Goal: Task Accomplishment & Management: Use online tool/utility

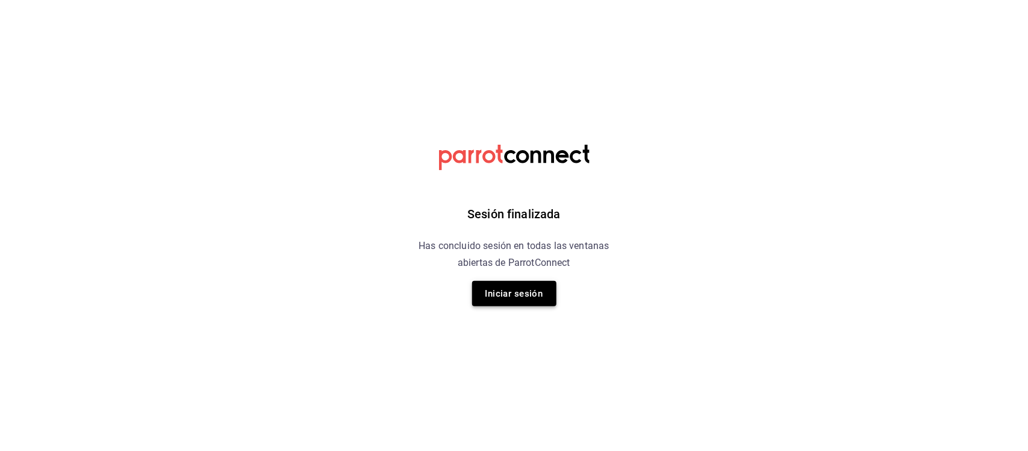
click at [530, 290] on button "Iniciar sesión" at bounding box center [514, 293] width 84 height 25
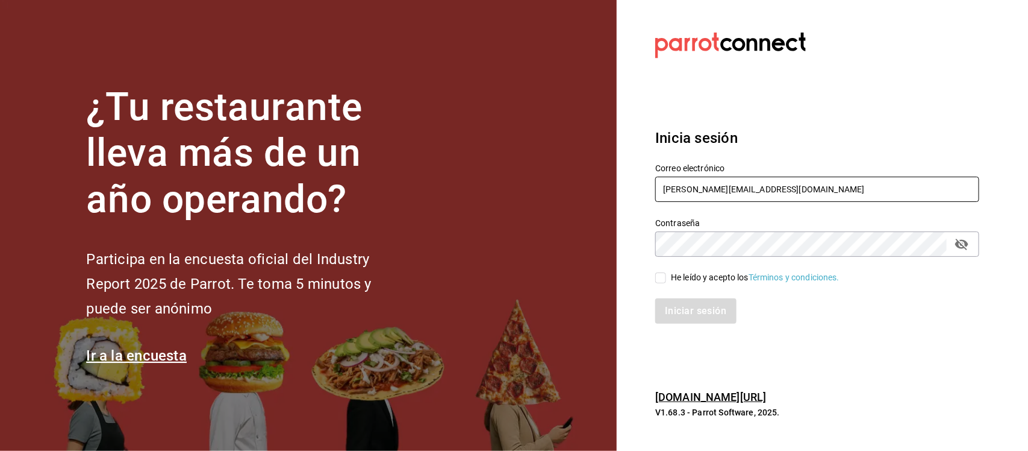
drag, startPoint x: 790, startPoint y: 192, endPoint x: 615, endPoint y: 190, distance: 174.7
click at [615, 190] on div "¿Tu restaurante lleva más de un año operando? Participa en la encuesta oficial …" at bounding box center [514, 225] width 1028 height 451
paste input "akashi@sushiexpress.com Parr0tConnec7"
click at [799, 194] on input "akashi@sushiexpress.com Parr0tConnec7" at bounding box center [817, 189] width 324 height 25
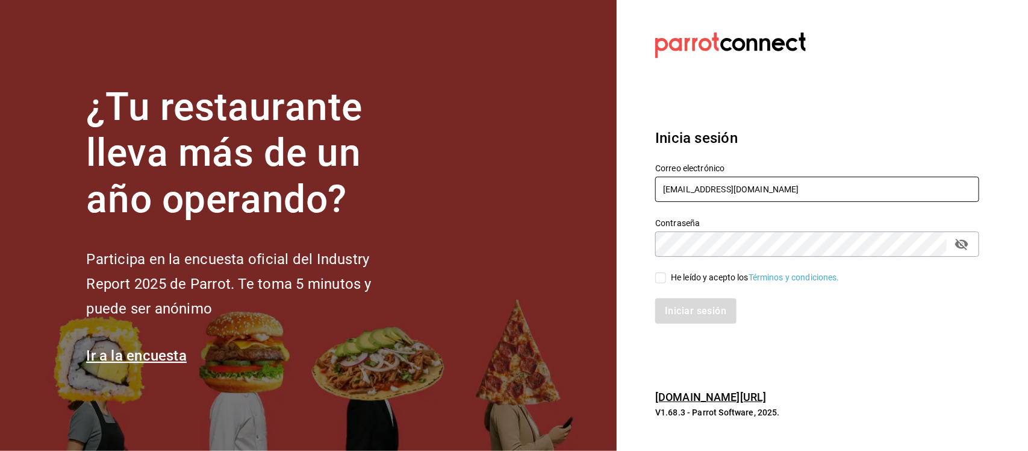
type input "akashi@sushiexpress.com"
click at [610, 252] on div "¿Tu restaurante lleva más de un año operando? Participa en la encuesta oficial …" at bounding box center [514, 225] width 1028 height 451
click at [660, 282] on input "He leído y acepto los Términos y condiciones." at bounding box center [660, 277] width 11 height 11
checkbox input "true"
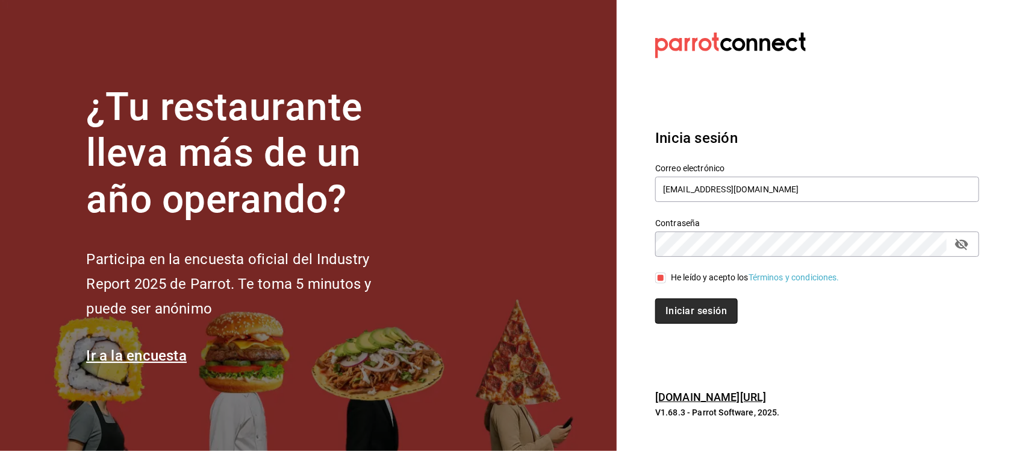
click at [672, 320] on button "Iniciar sesión" at bounding box center [696, 310] width 82 height 25
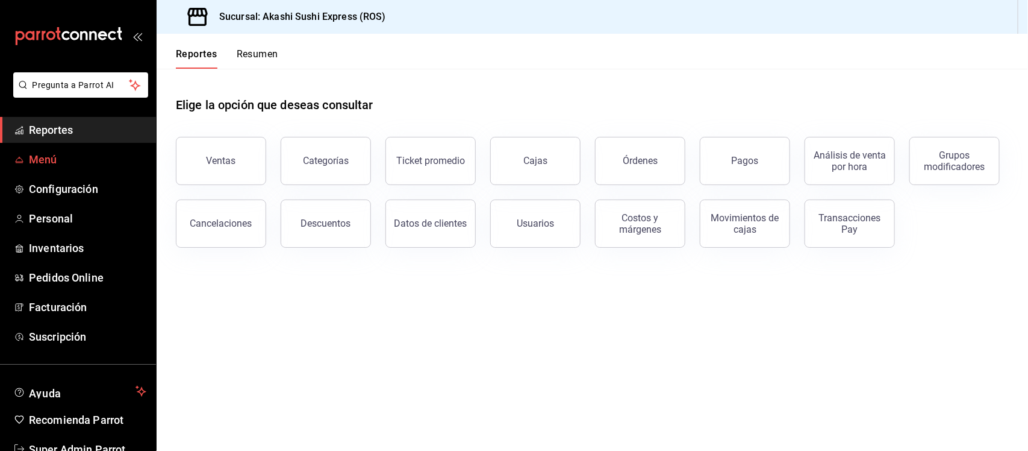
click at [53, 152] on span "Menú" at bounding box center [87, 159] width 117 height 16
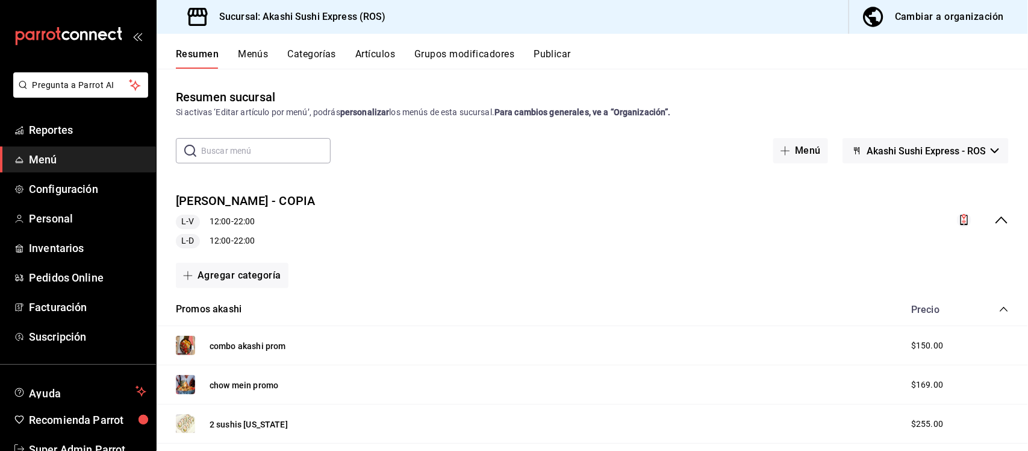
click at [548, 48] on button "Publicar" at bounding box center [552, 58] width 37 height 20
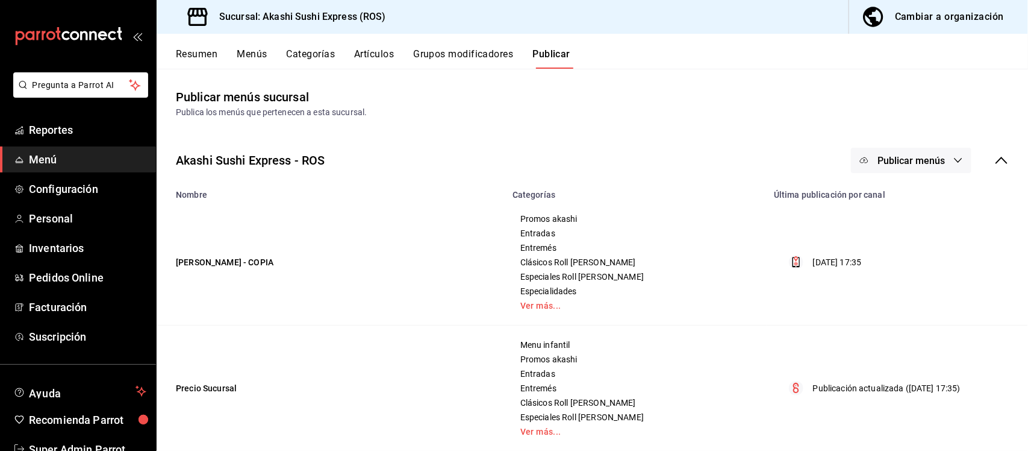
click at [932, 155] on span "Publicar menús" at bounding box center [911, 160] width 67 height 11
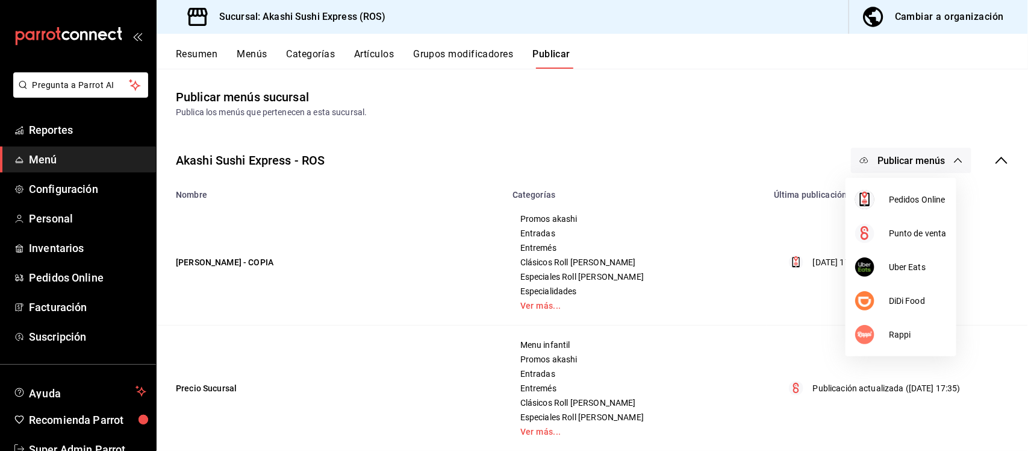
click at [774, 114] on div at bounding box center [514, 225] width 1028 height 451
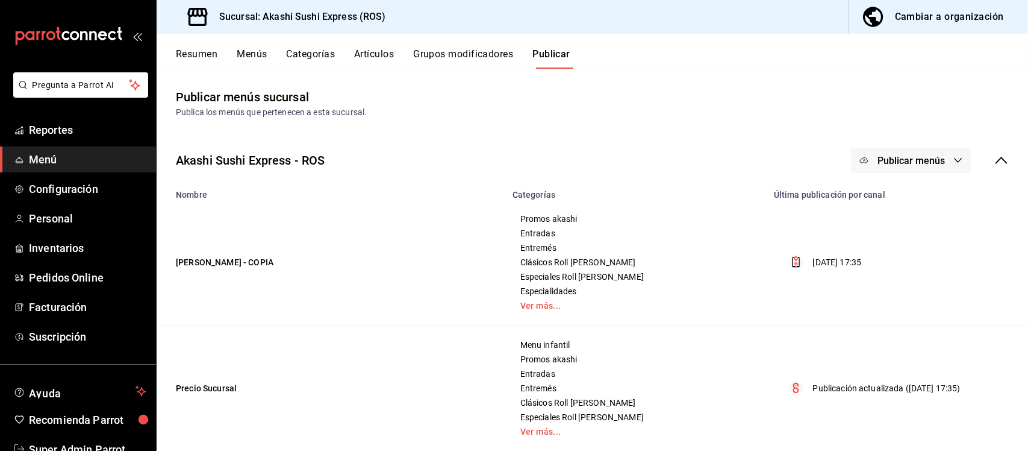
click at [995, 161] on icon at bounding box center [1002, 160] width 14 height 14
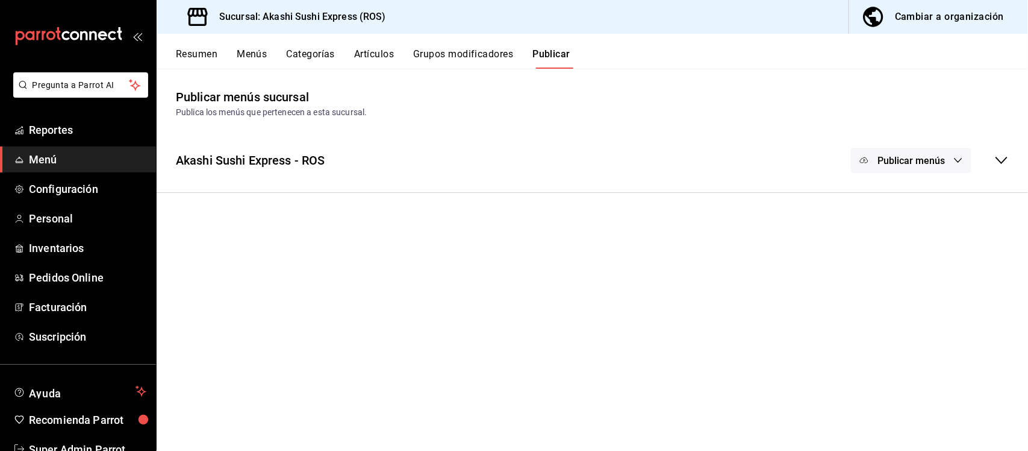
click at [998, 161] on icon at bounding box center [1002, 160] width 14 height 14
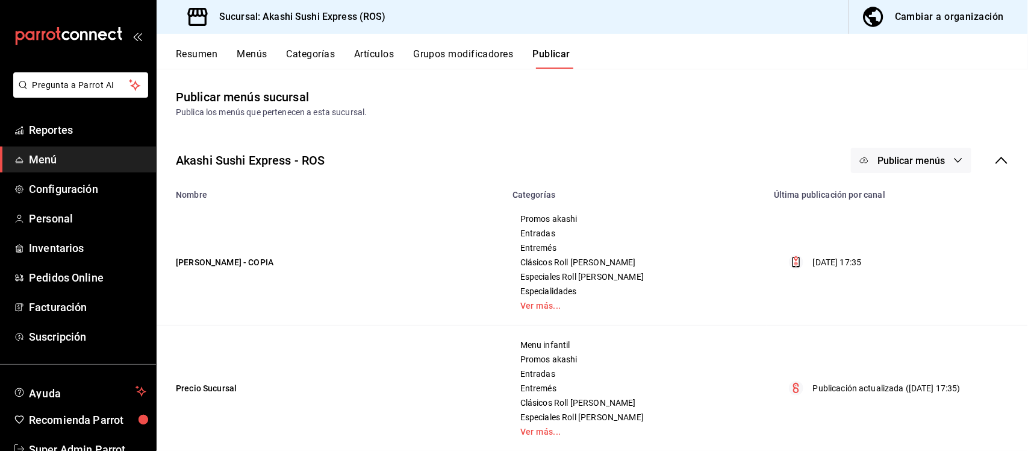
click at [933, 158] on span "Publicar menús" at bounding box center [911, 160] width 67 height 11
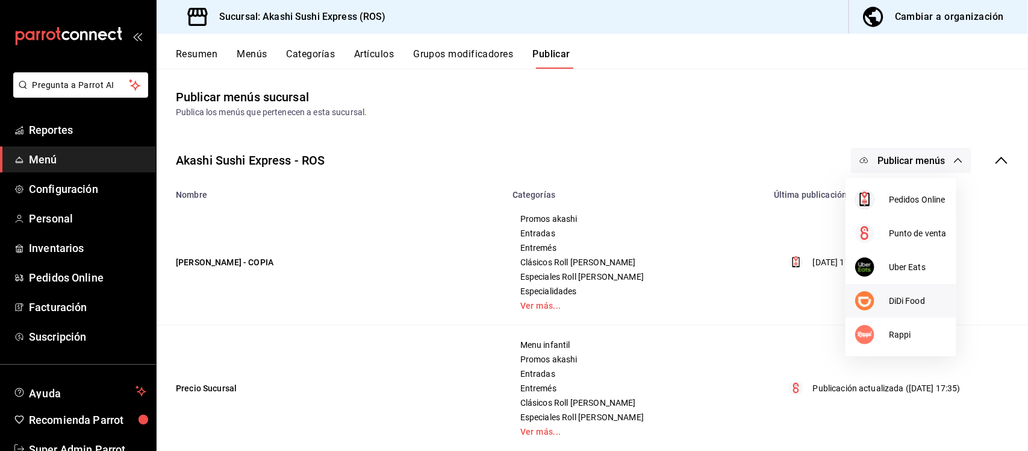
click at [904, 299] on span "DiDi Food" at bounding box center [918, 301] width 58 height 13
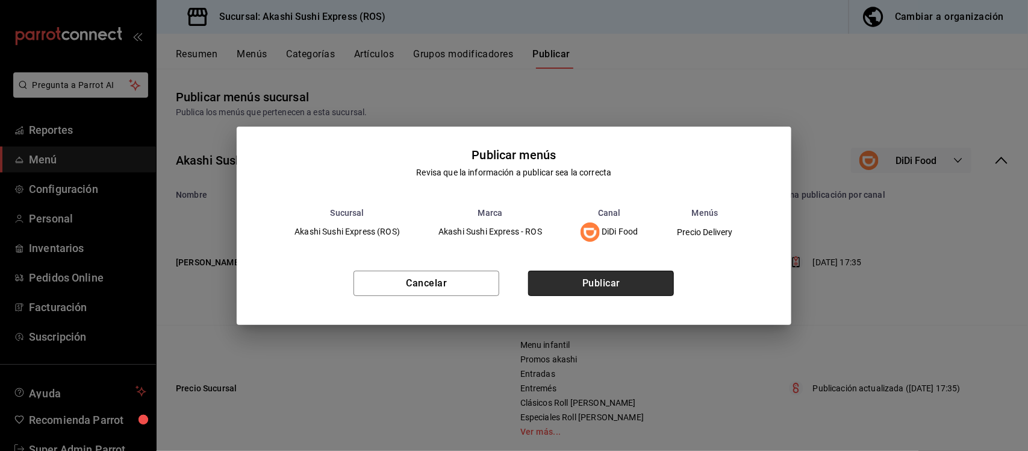
click at [613, 282] on button "Publicar" at bounding box center [601, 283] width 146 height 25
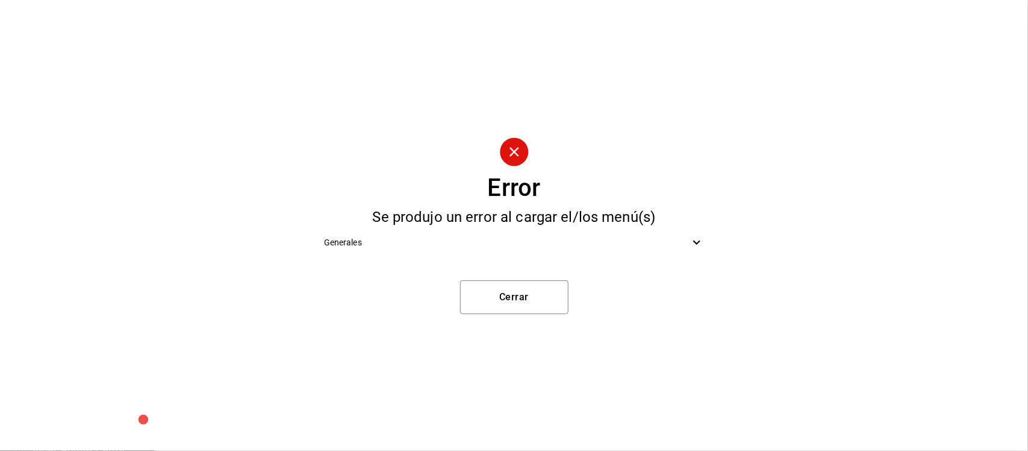
click at [694, 249] on icon at bounding box center [697, 242] width 14 height 14
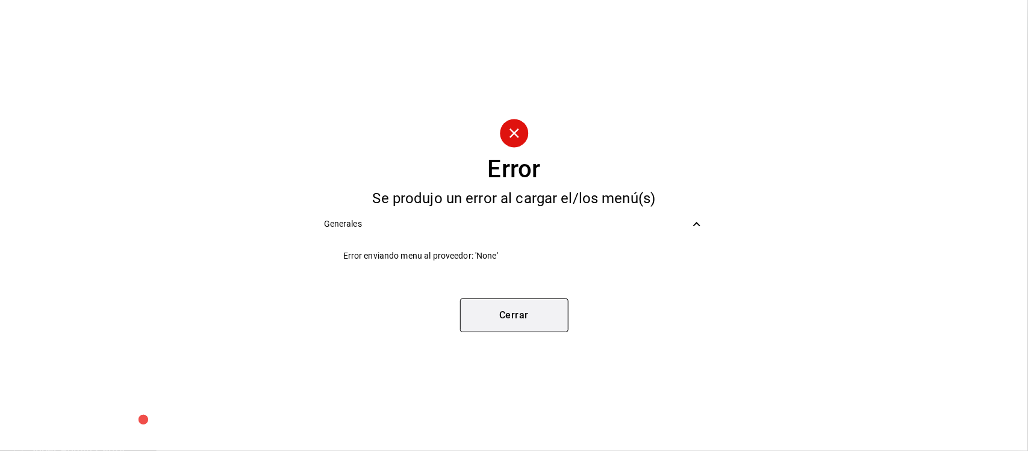
click at [541, 313] on button "Cerrar" at bounding box center [514, 315] width 108 height 34
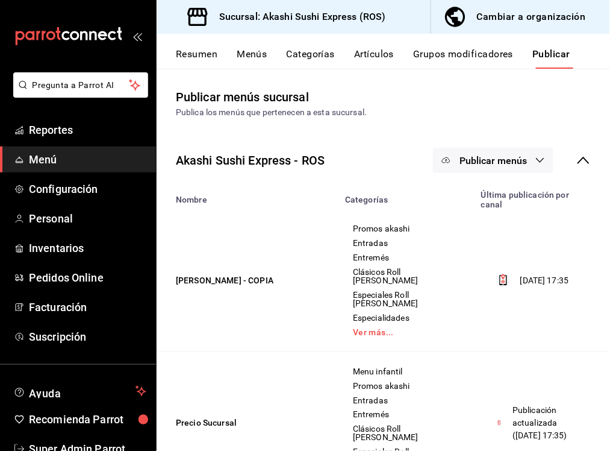
click at [542, 55] on button "Publicar" at bounding box center [552, 58] width 38 height 20
click at [549, 55] on button "Publicar" at bounding box center [552, 58] width 38 height 20
click at [556, 56] on button "Publicar" at bounding box center [552, 58] width 38 height 20
click at [506, 163] on span "Publicar menús" at bounding box center [493, 160] width 67 height 11
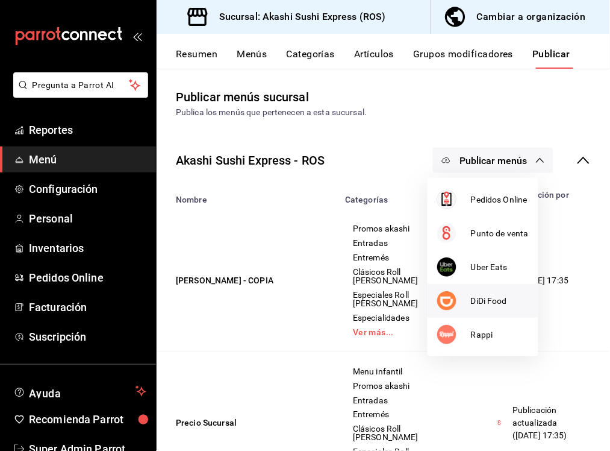
click at [497, 305] on span "DiDi Food" at bounding box center [500, 301] width 58 height 13
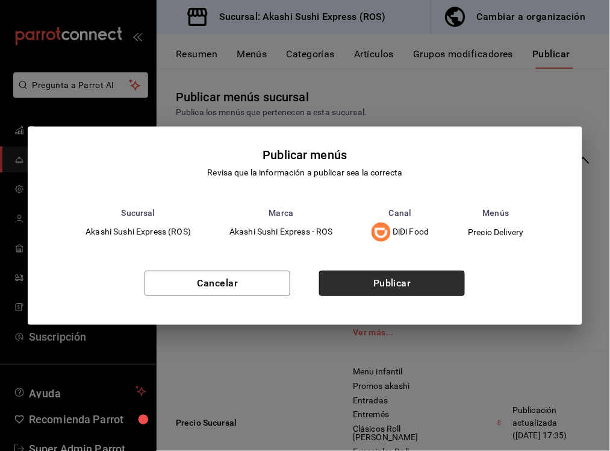
click at [410, 289] on button "Publicar" at bounding box center [392, 283] width 146 height 25
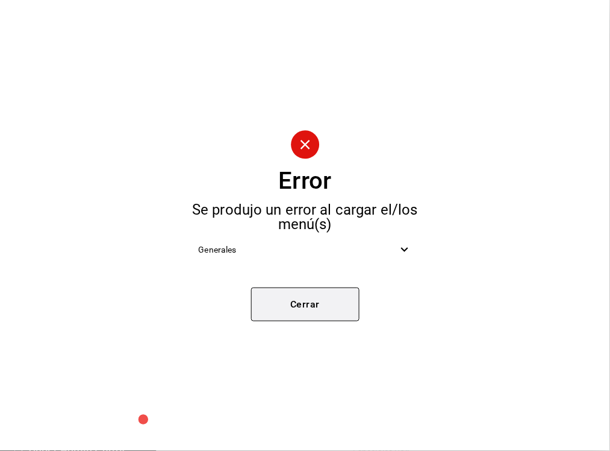
click at [345, 306] on button "Cerrar" at bounding box center [305, 304] width 108 height 34
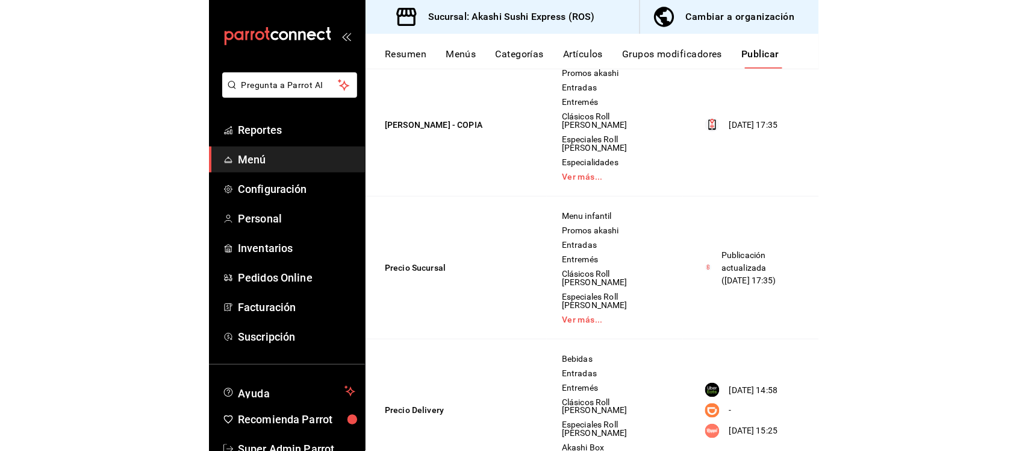
scroll to position [157, 0]
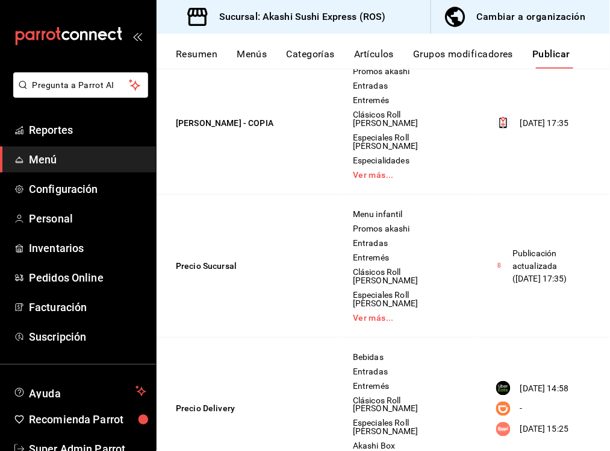
click at [255, 58] on button "Menús" at bounding box center [252, 58] width 30 height 20
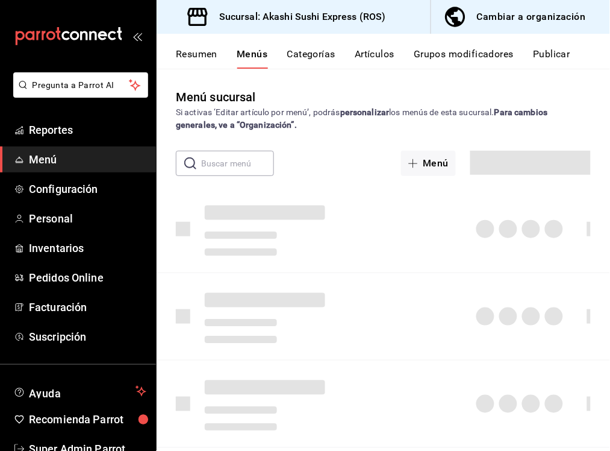
click at [209, 59] on button "Resumen" at bounding box center [197, 58] width 42 height 20
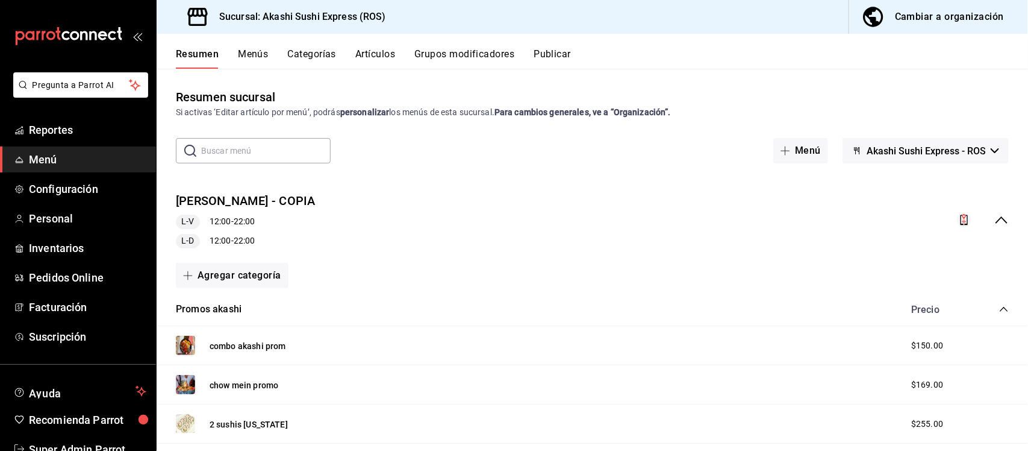
click at [991, 151] on icon "button" at bounding box center [995, 150] width 8 height 5
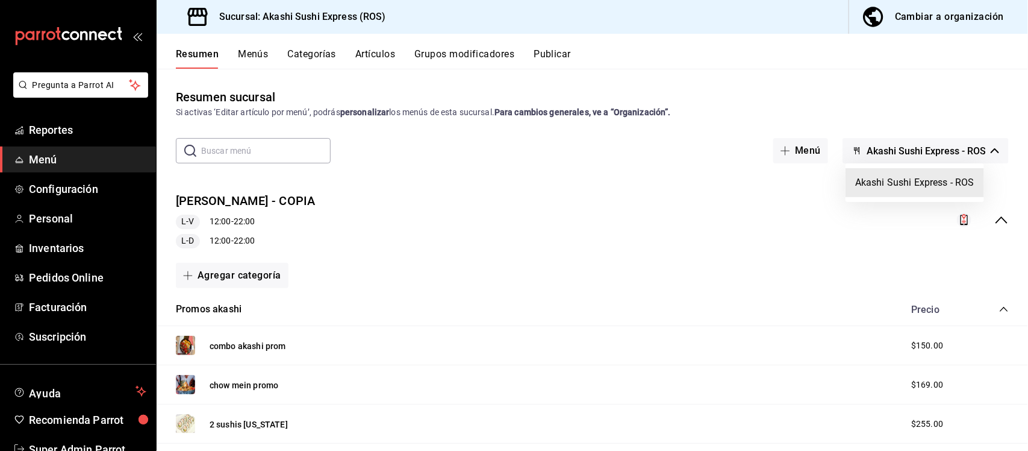
click at [956, 180] on li "Akashi Sushi Express - ROS" at bounding box center [915, 182] width 139 height 29
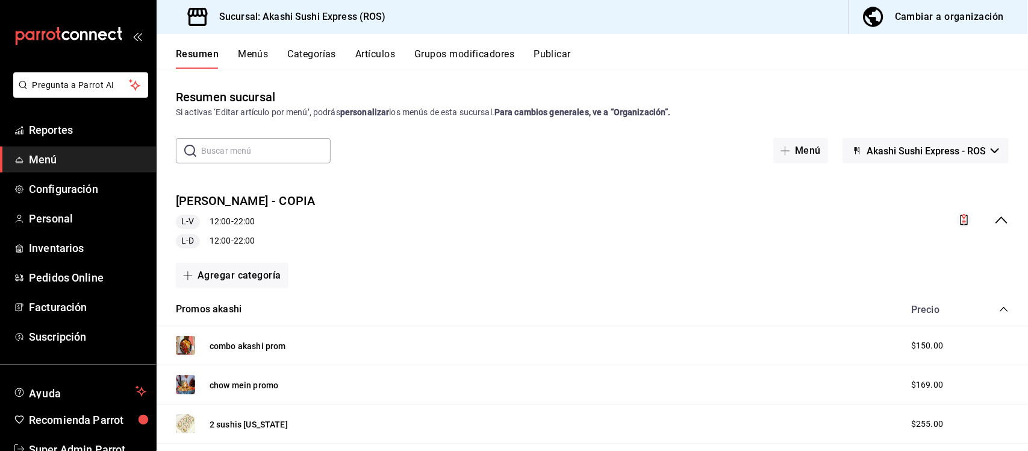
click at [998, 219] on icon "collapse-menu-row" at bounding box center [1002, 220] width 14 height 14
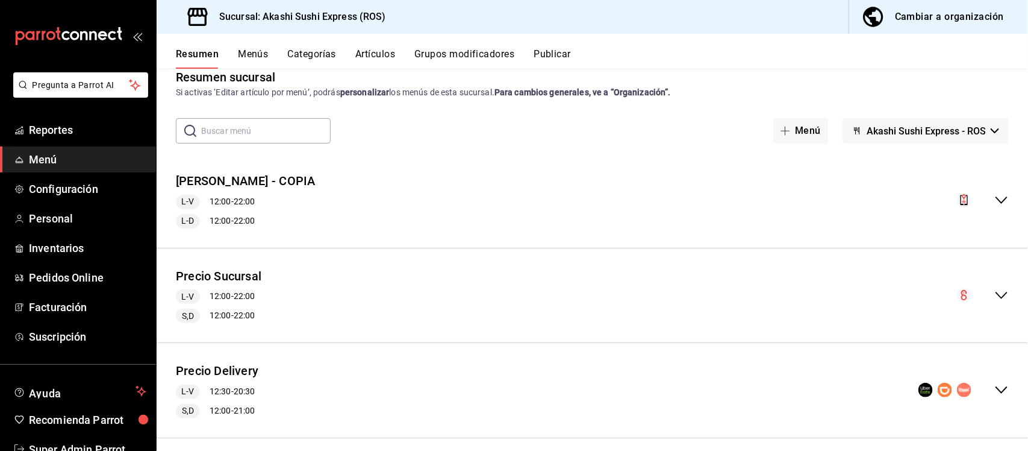
scroll to position [31, 0]
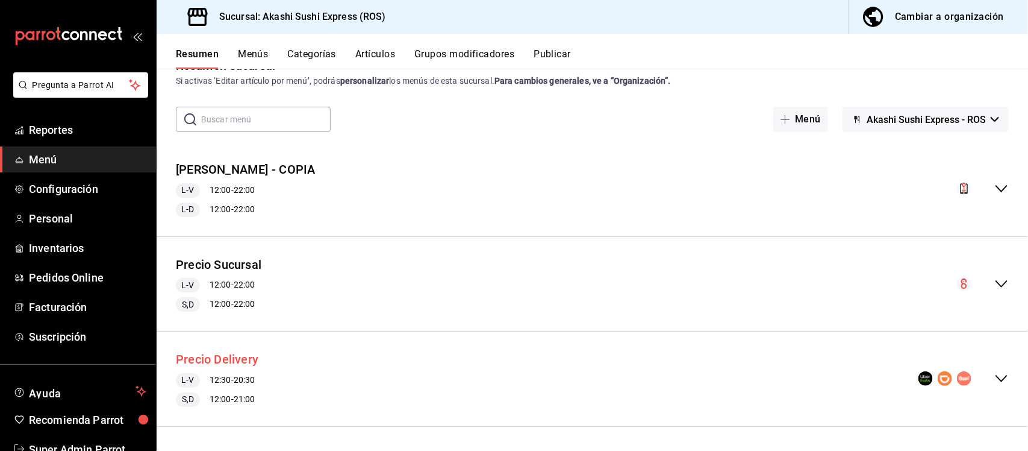
click at [230, 356] on button "Precio Delivery" at bounding box center [217, 359] width 83 height 17
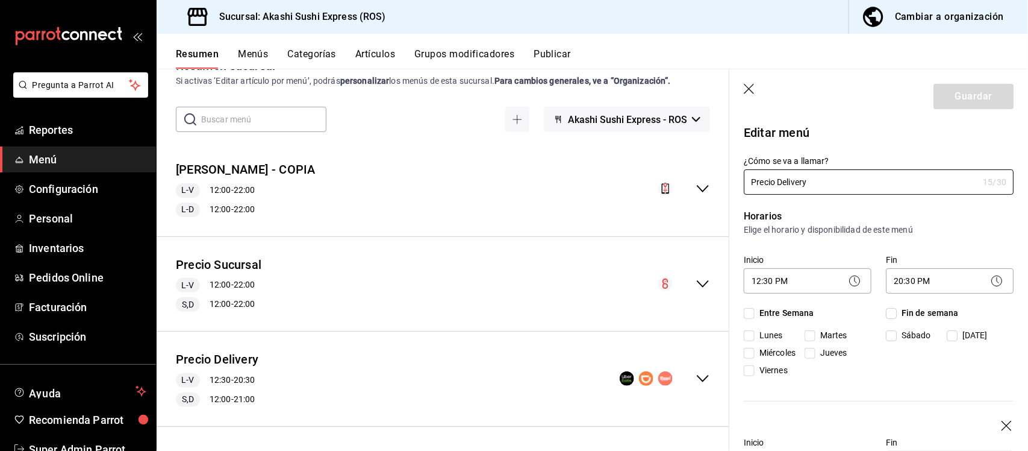
checkbox input "true"
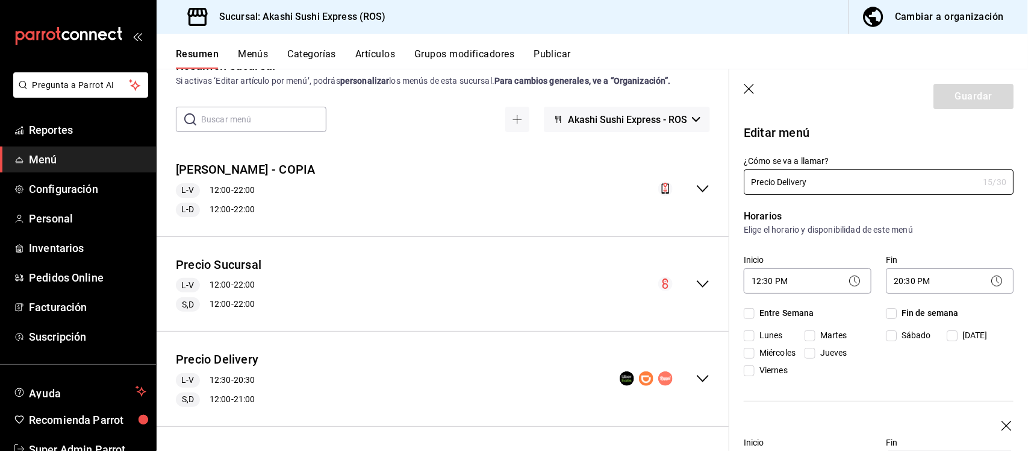
checkbox input "true"
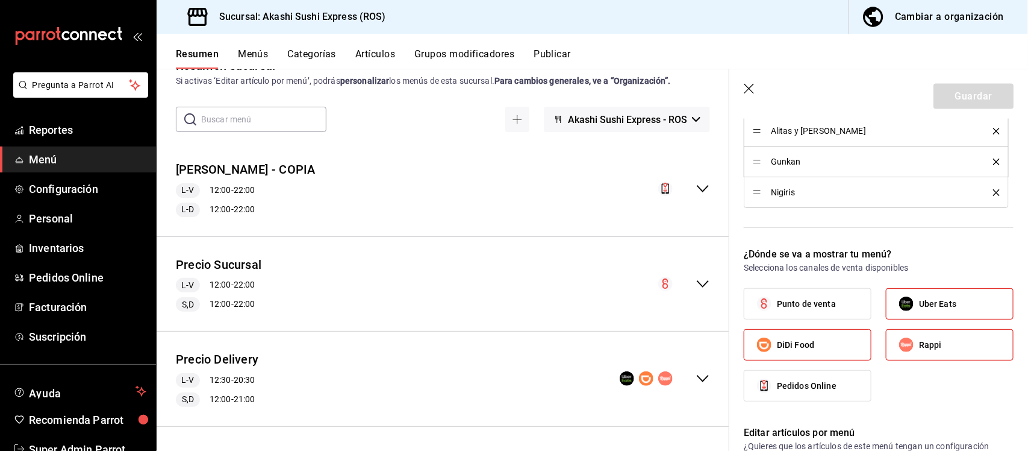
scroll to position [904, 0]
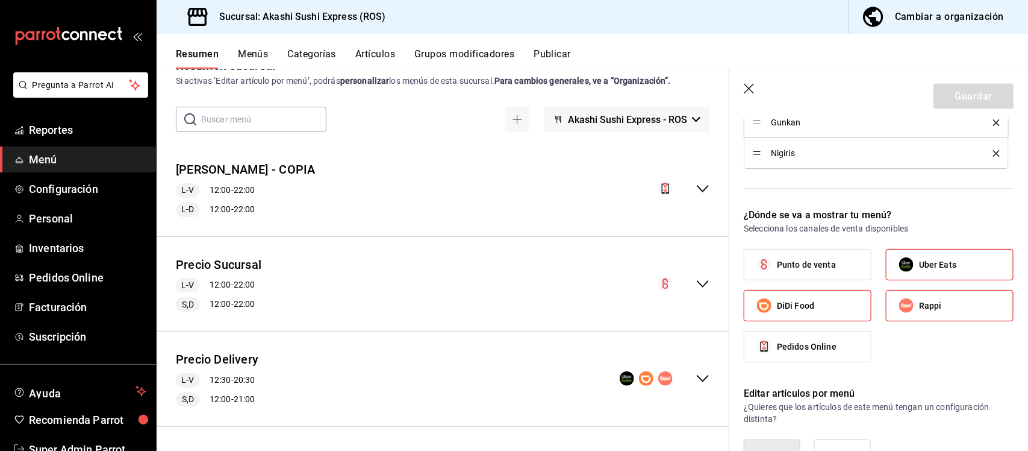
click at [799, 309] on span "DiDi Food" at bounding box center [795, 305] width 37 height 13
click at [777, 309] on input "DiDi Food" at bounding box center [764, 305] width 25 height 25
checkbox input "false"
click at [970, 96] on button "Guardar" at bounding box center [974, 96] width 80 height 25
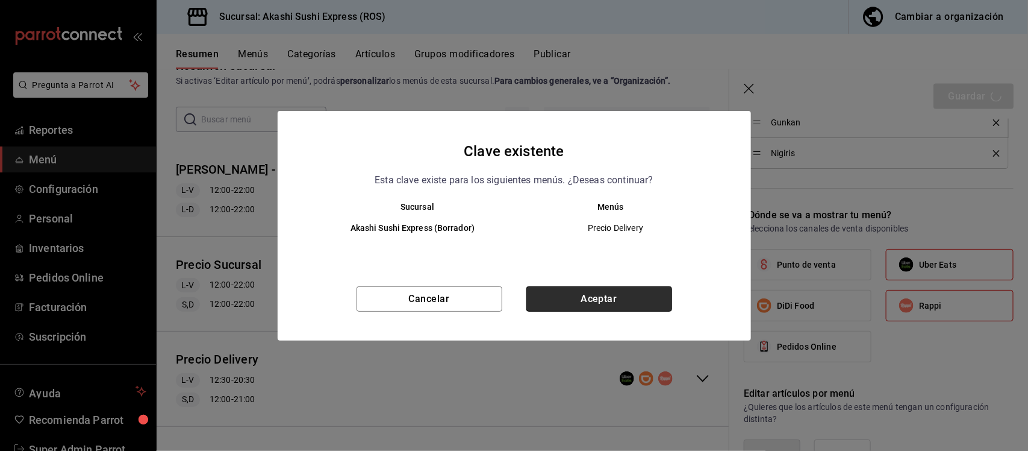
click at [609, 298] on button "Aceptar" at bounding box center [600, 298] width 146 height 25
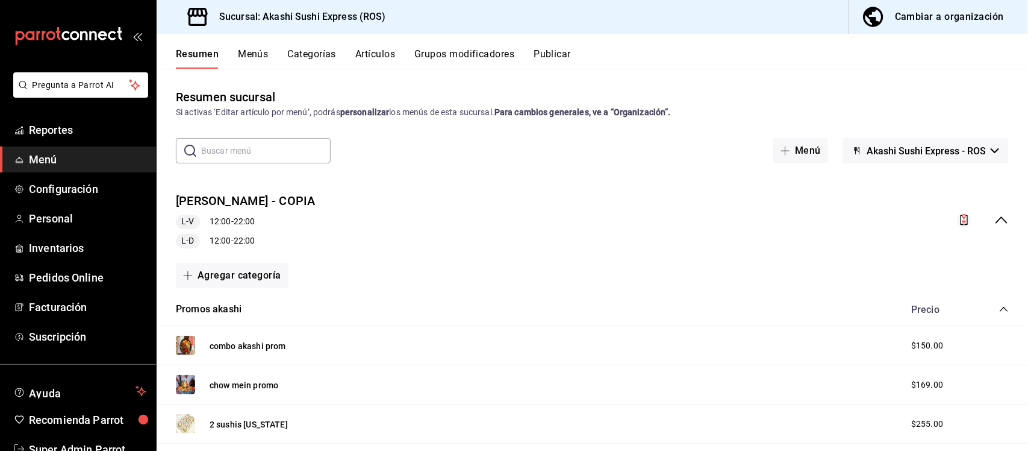
click at [983, 160] on button "Akashi Sushi Express - ROS" at bounding box center [926, 150] width 166 height 25
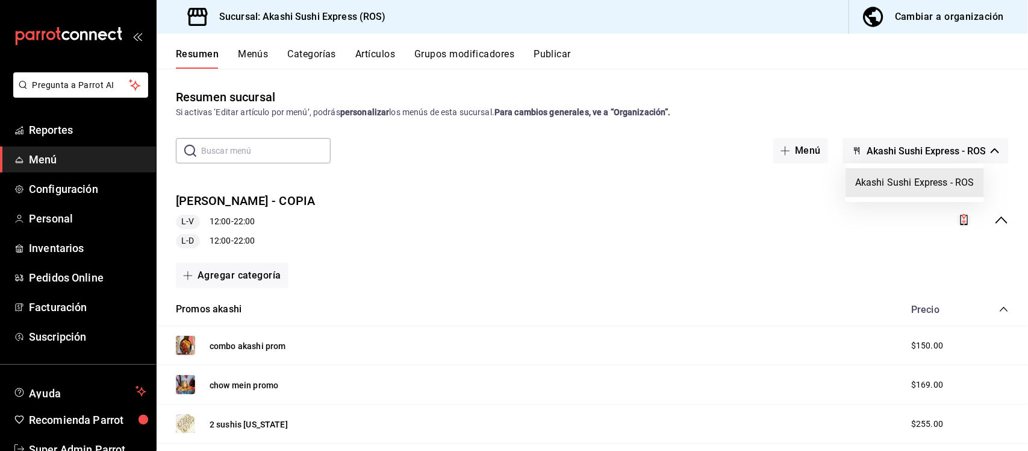
click at [925, 160] on div at bounding box center [514, 225] width 1028 height 451
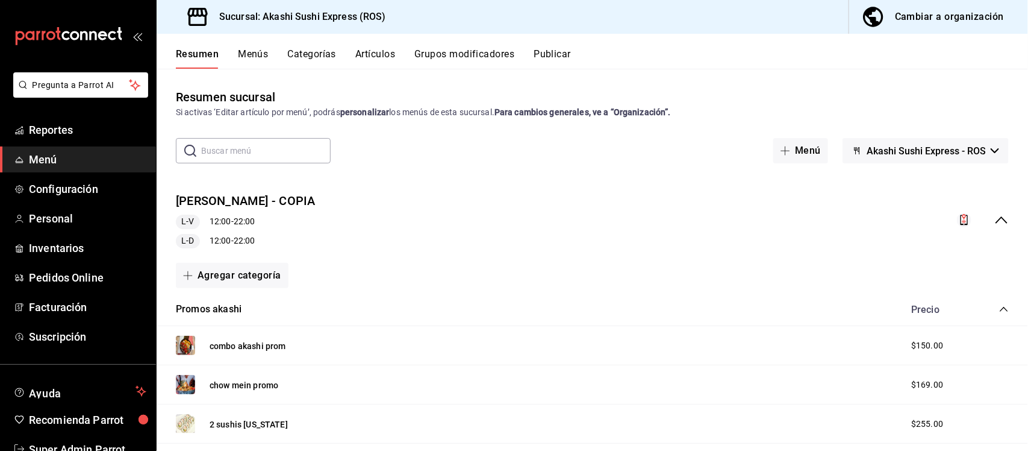
click at [995, 217] on icon "collapse-menu-row" at bounding box center [1002, 220] width 14 height 14
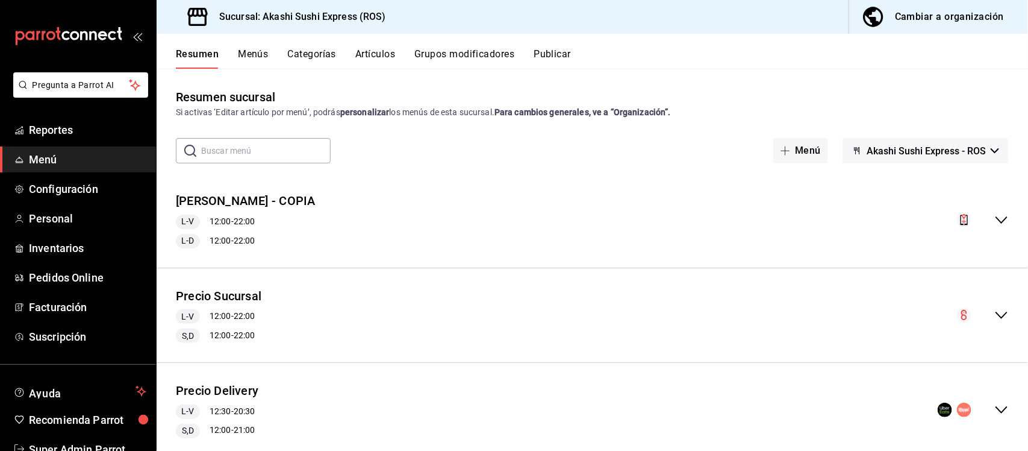
scroll to position [31, 0]
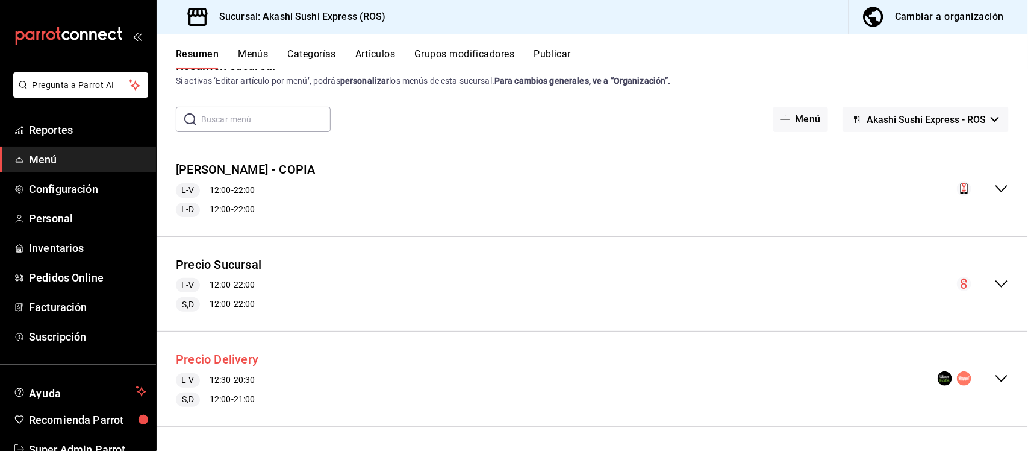
click at [232, 364] on button "Precio Delivery" at bounding box center [217, 359] width 83 height 17
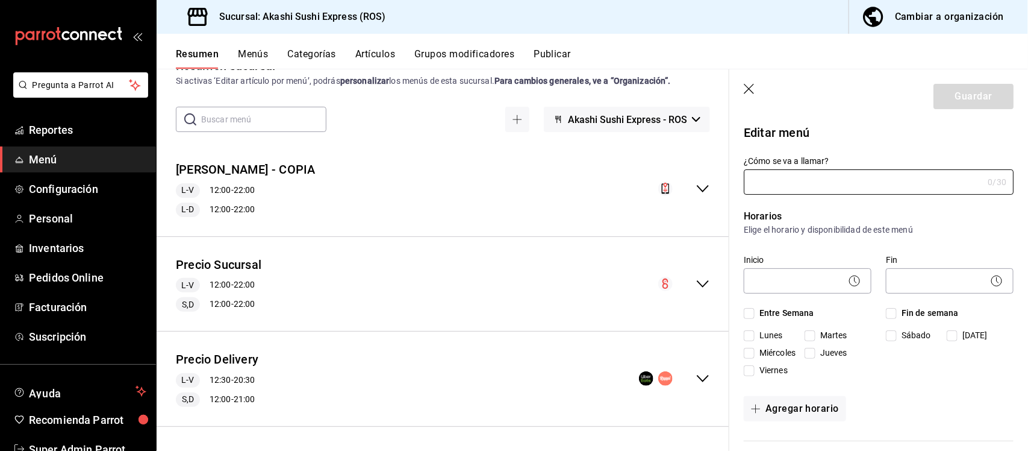
type input "Precio Delivery"
checkbox input "true"
type input "11727126133897"
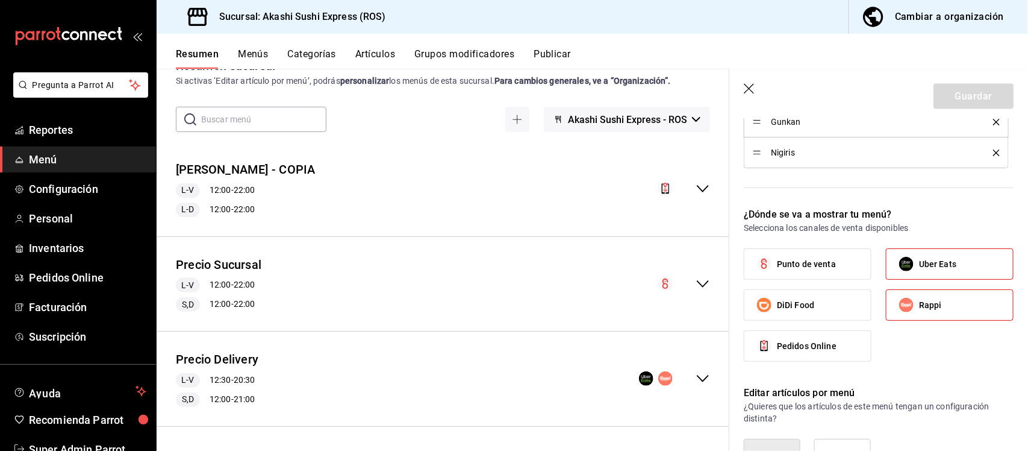
scroll to position [904, 0]
click at [812, 305] on span "DiDi Food" at bounding box center [795, 305] width 37 height 13
click at [777, 305] on input "DiDi Food" at bounding box center [764, 305] width 25 height 25
checkbox input "true"
click at [963, 99] on button "Guardar" at bounding box center [974, 96] width 80 height 25
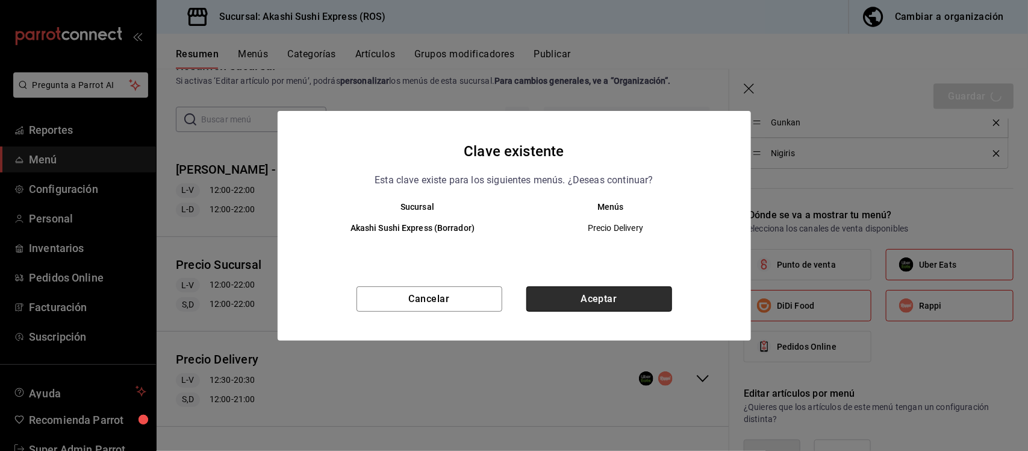
click at [667, 296] on button "Aceptar" at bounding box center [600, 298] width 146 height 25
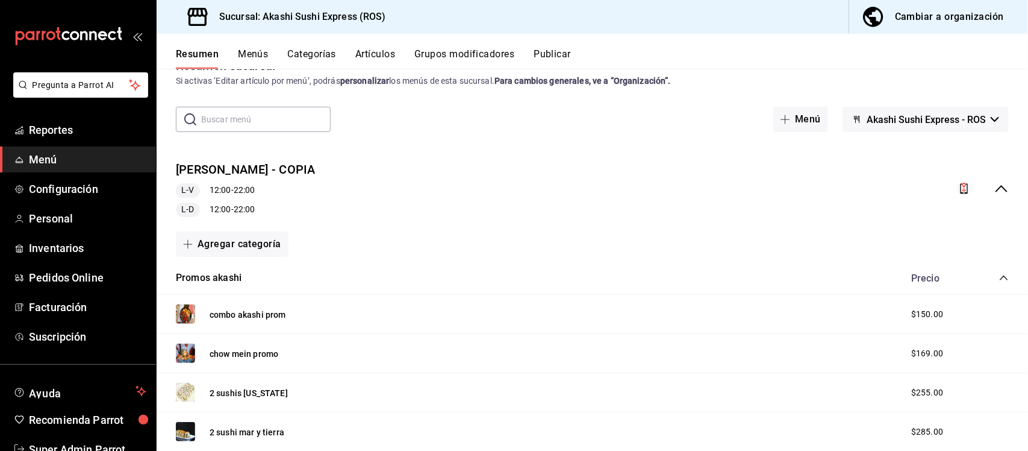
click at [1000, 278] on icon "collapse-category-row" at bounding box center [1005, 278] width 10 height 10
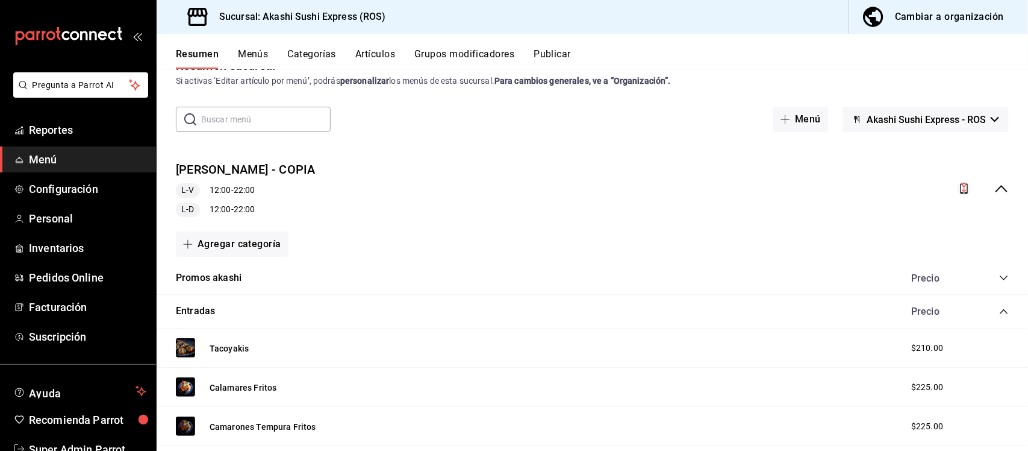
click at [997, 190] on icon "collapse-menu-row" at bounding box center [1002, 188] width 14 height 14
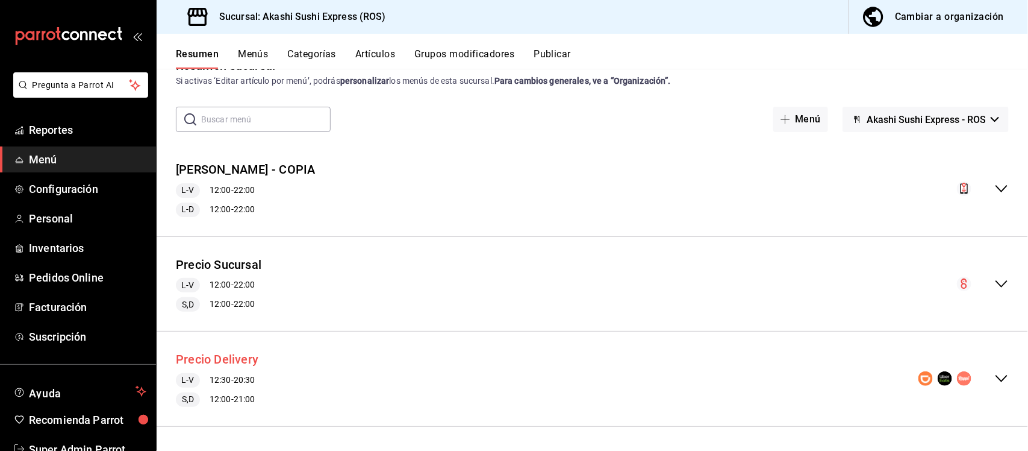
click at [239, 359] on button "Precio Delivery" at bounding box center [217, 359] width 83 height 17
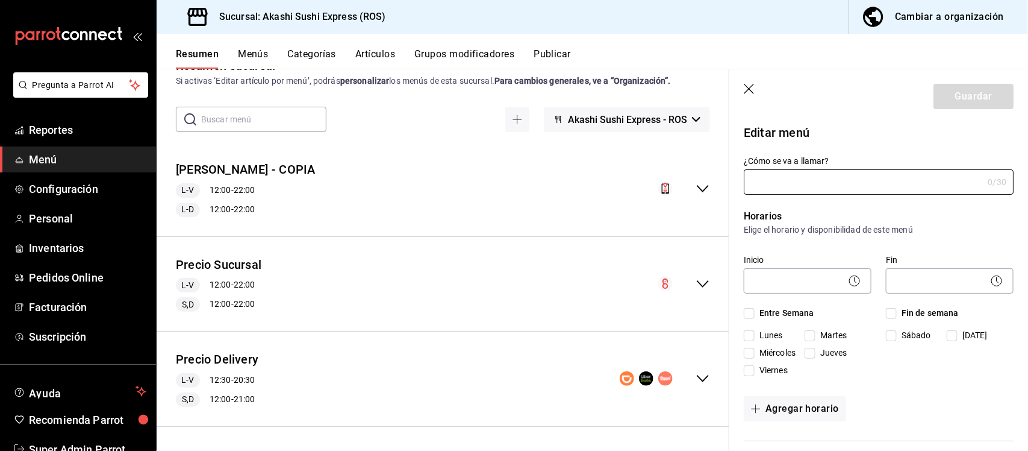
type input "Precio Delivery"
checkbox input "true"
type input "11727126133897"
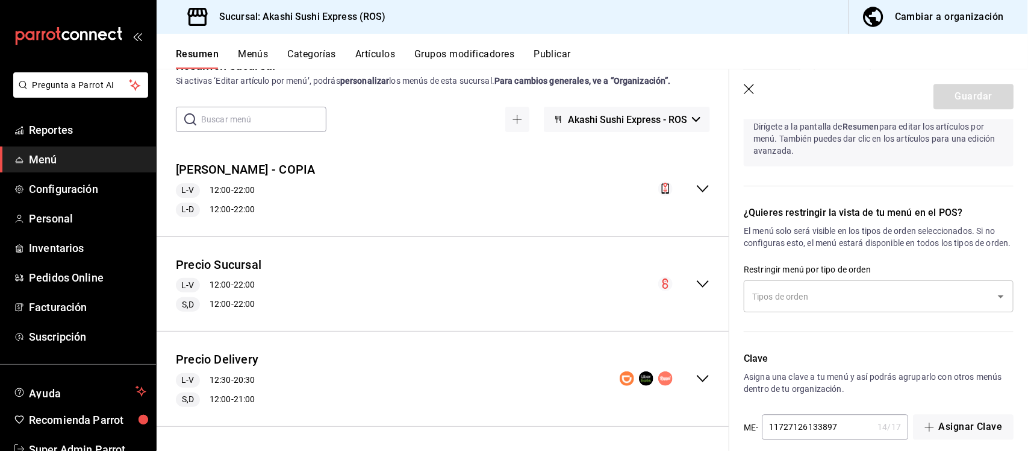
scroll to position [1309, 0]
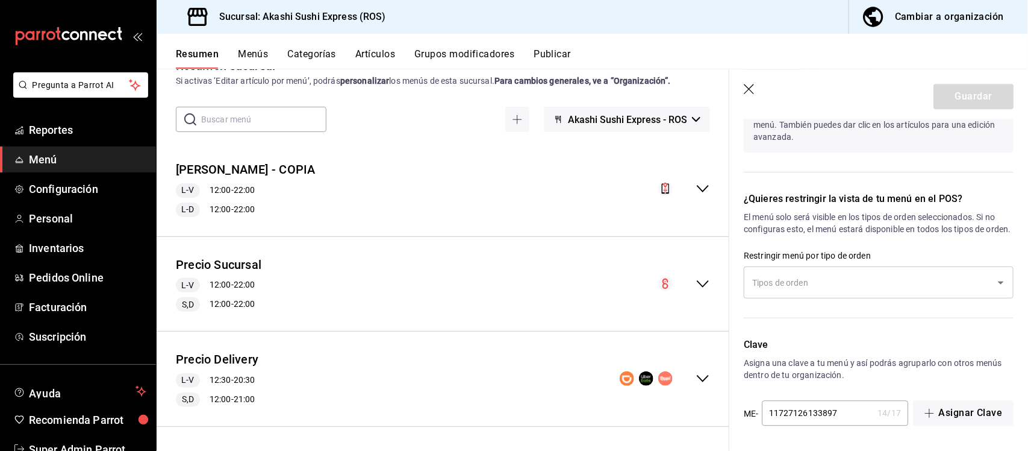
click at [550, 49] on button "Publicar" at bounding box center [552, 58] width 37 height 20
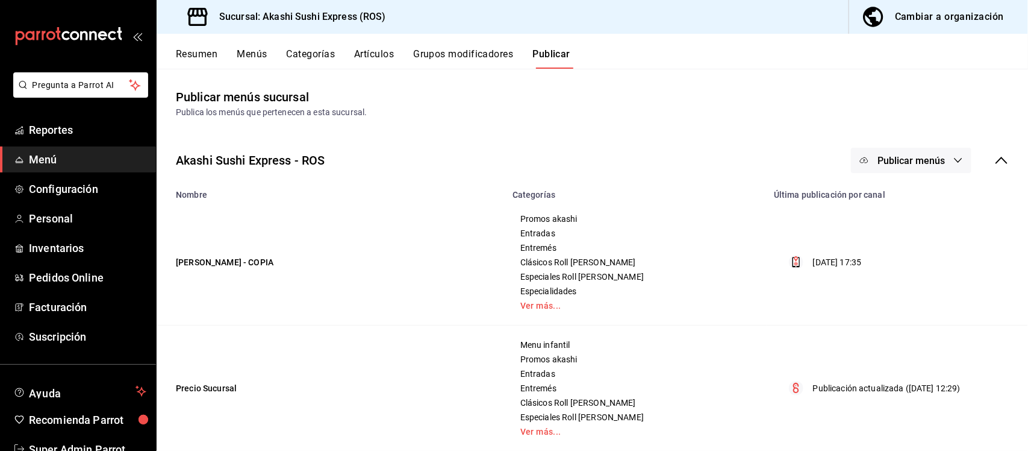
click at [898, 163] on span "Publicar menús" at bounding box center [911, 160] width 67 height 11
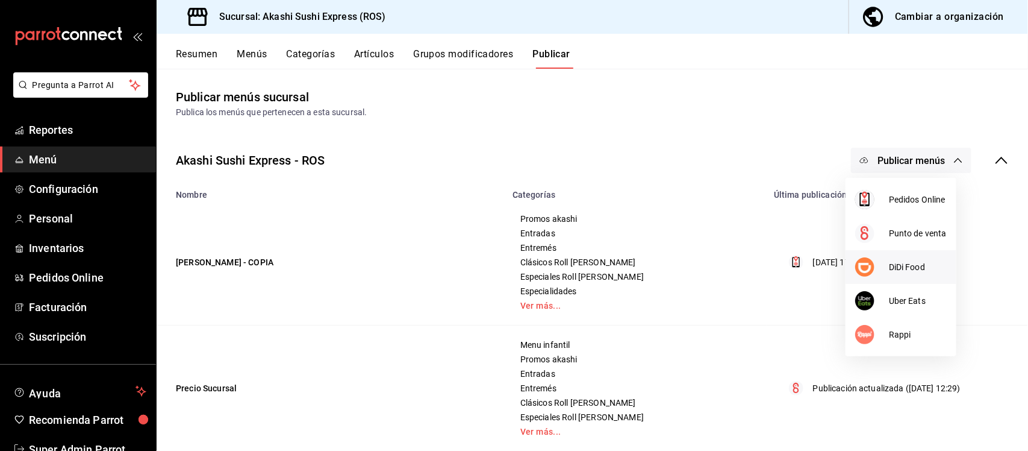
click at [896, 269] on span "DiDi Food" at bounding box center [918, 267] width 58 height 13
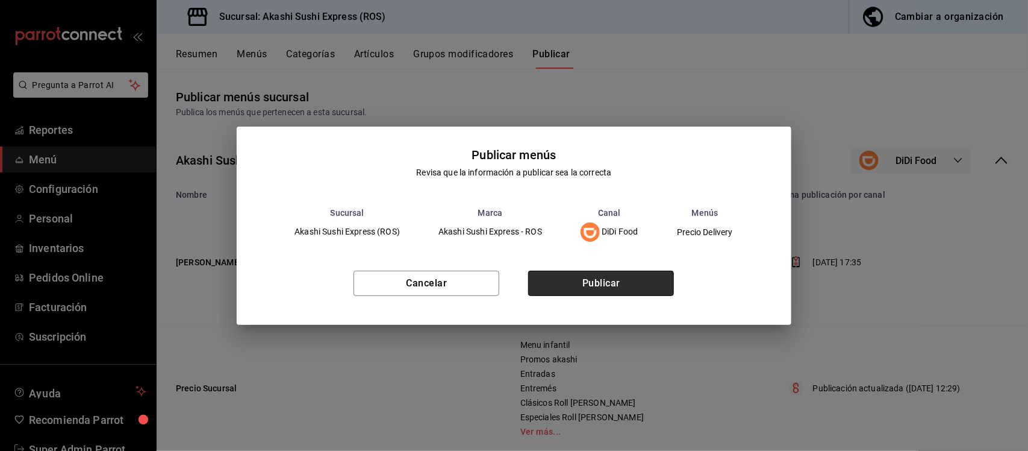
click at [639, 280] on button "Publicar" at bounding box center [601, 283] width 146 height 25
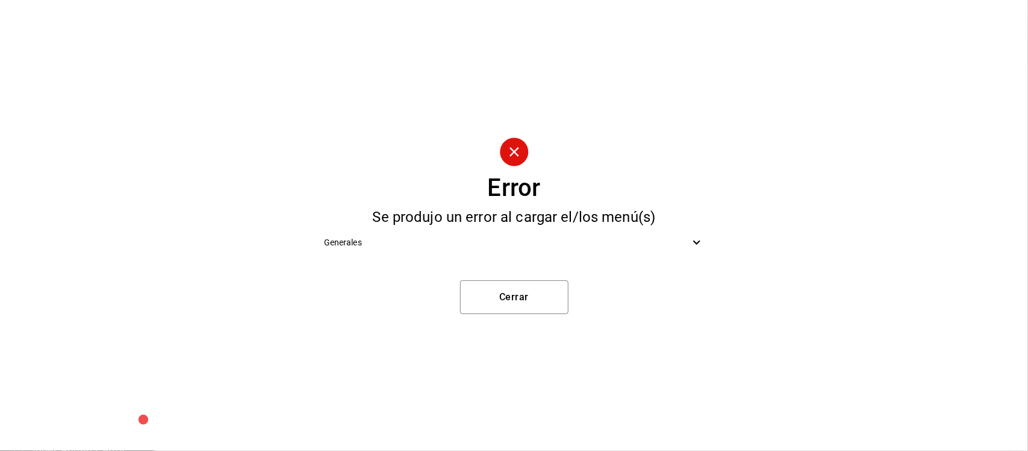
click at [690, 239] on icon at bounding box center [697, 242] width 14 height 14
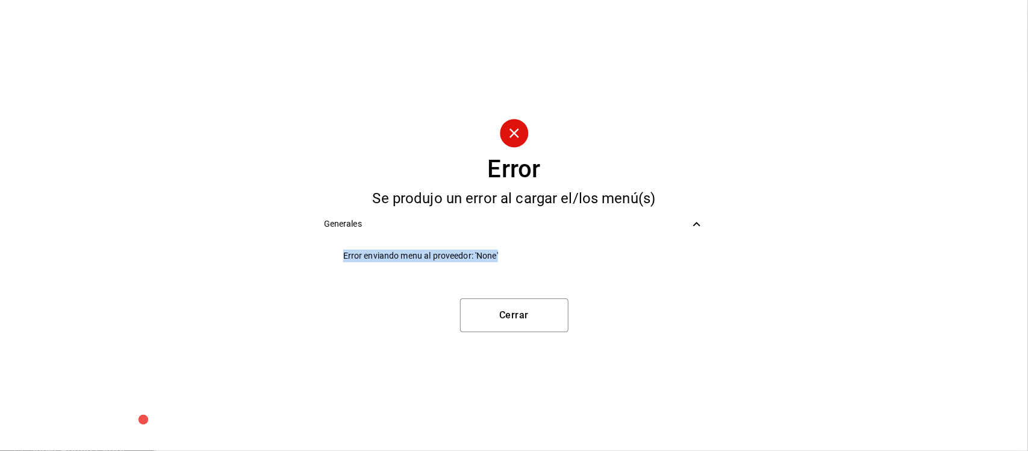
drag, startPoint x: 341, startPoint y: 256, endPoint x: 501, endPoint y: 249, distance: 159.8
click at [501, 249] on li "Error enviando menu al proveedor: 'None'" at bounding box center [514, 255] width 400 height 27
copy span "Error enviando menu al proveedor: 'None'"
click at [522, 324] on button "Cerrar" at bounding box center [514, 315] width 108 height 34
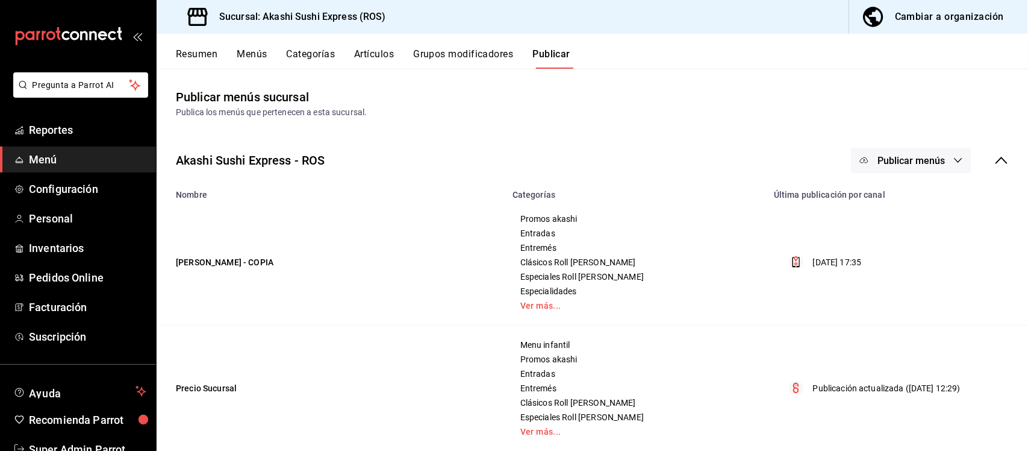
click at [889, 161] on span "Publicar menús" at bounding box center [911, 160] width 67 height 11
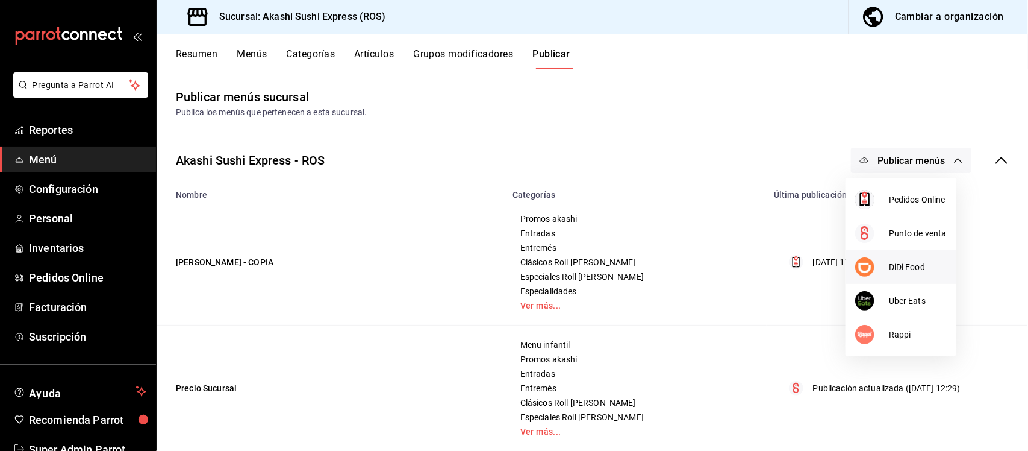
click at [877, 266] on div at bounding box center [873, 266] width 34 height 19
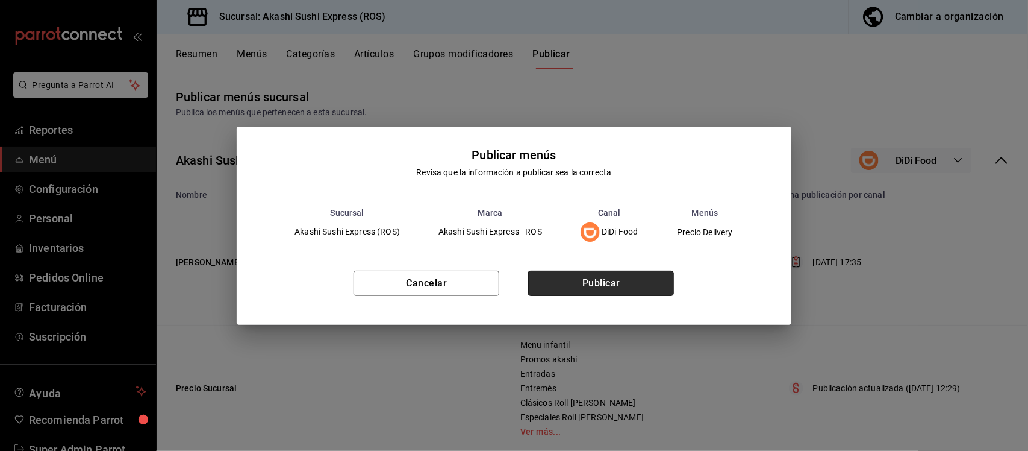
click at [595, 284] on button "Publicar" at bounding box center [601, 283] width 146 height 25
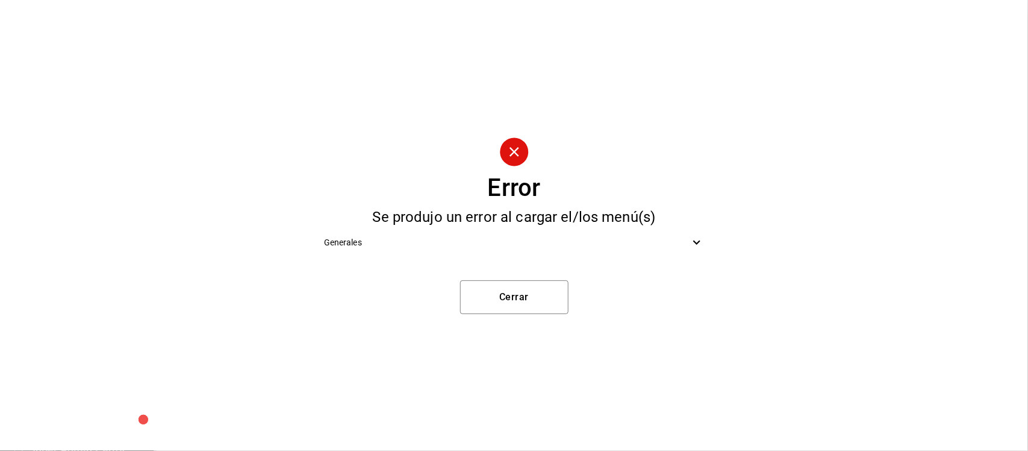
click at [694, 248] on icon at bounding box center [697, 242] width 14 height 14
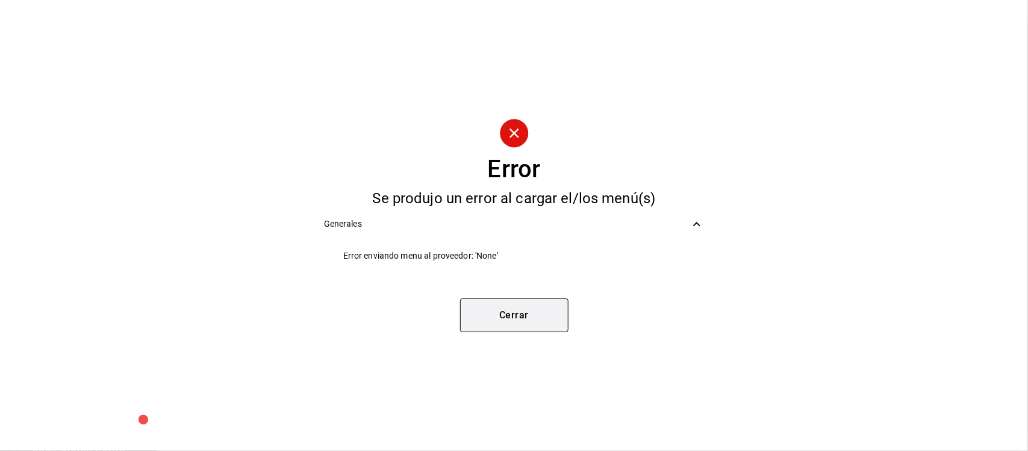
click at [528, 316] on button "Cerrar" at bounding box center [514, 315] width 108 height 34
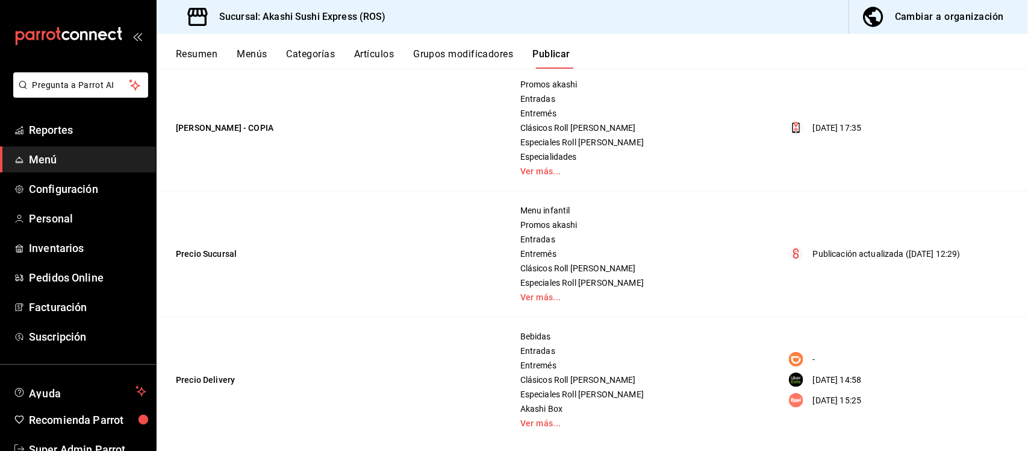
scroll to position [146, 0]
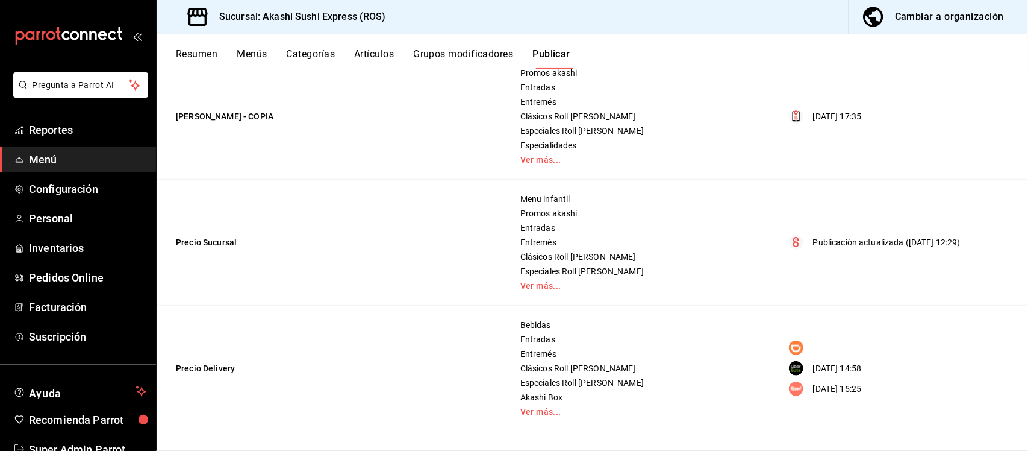
click at [546, 52] on button "Publicar" at bounding box center [552, 58] width 38 height 20
click at [552, 55] on button "Publicar" at bounding box center [552, 58] width 38 height 20
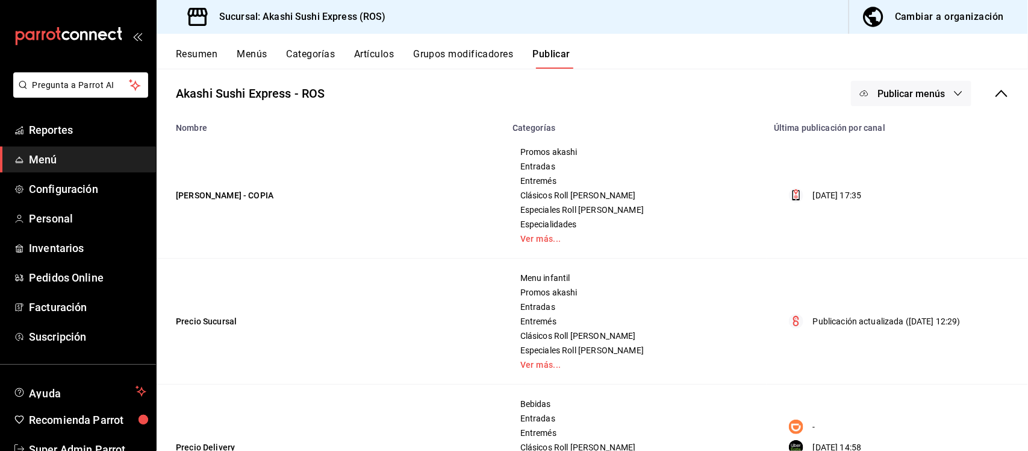
scroll to position [0, 0]
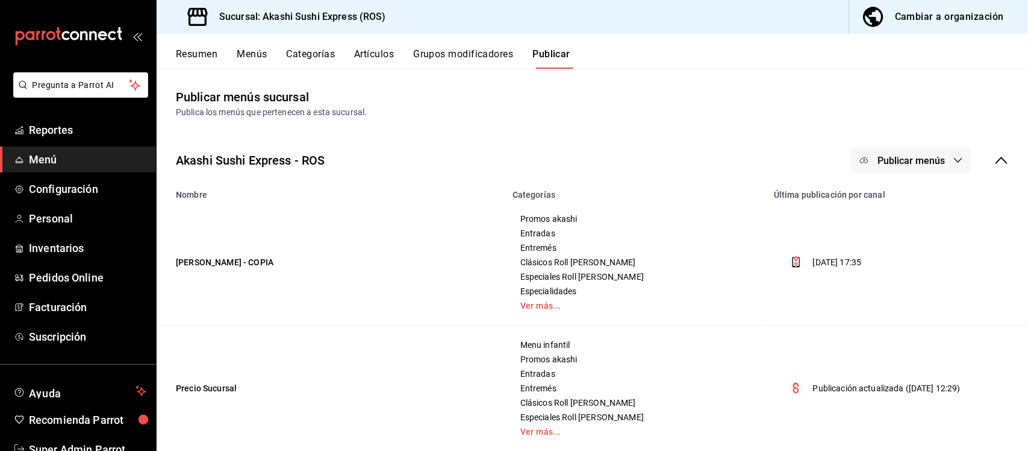
click at [898, 152] on button "Publicar menús" at bounding box center [911, 160] width 120 height 25
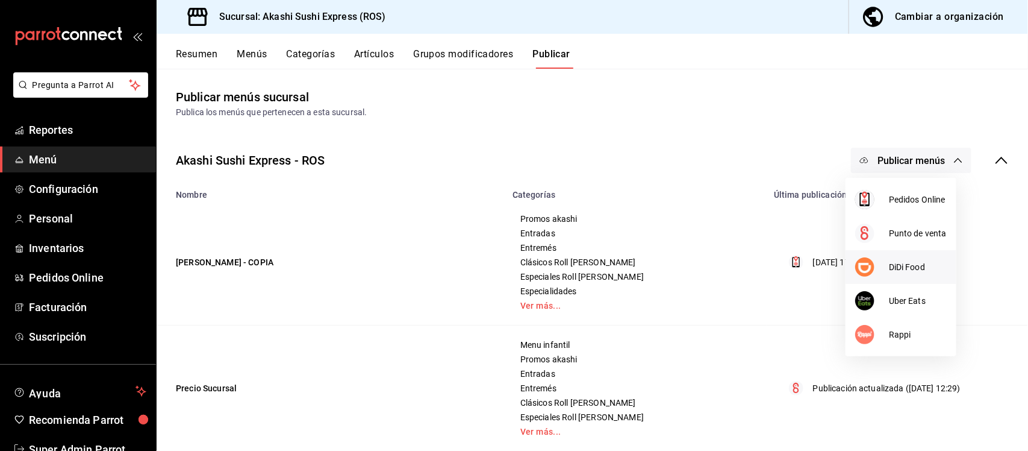
click at [883, 263] on div at bounding box center [873, 266] width 34 height 19
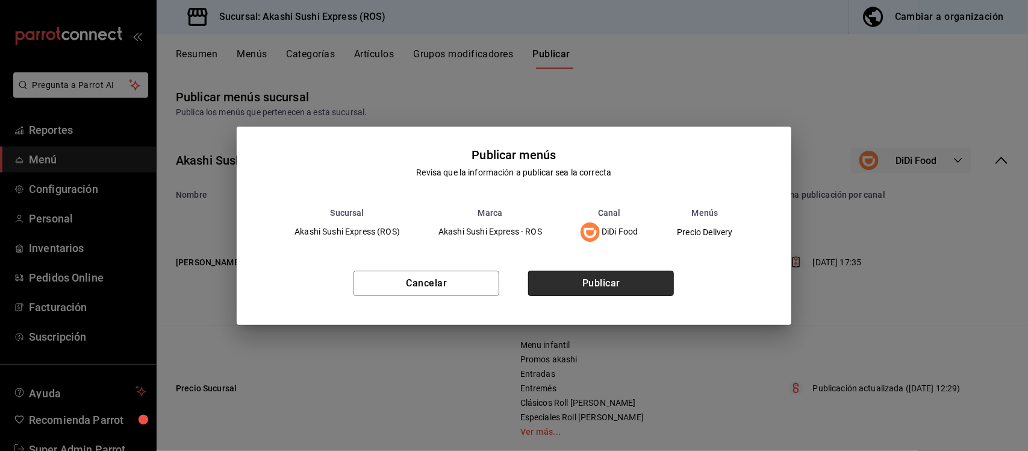
click at [622, 284] on button "Publicar" at bounding box center [601, 283] width 146 height 25
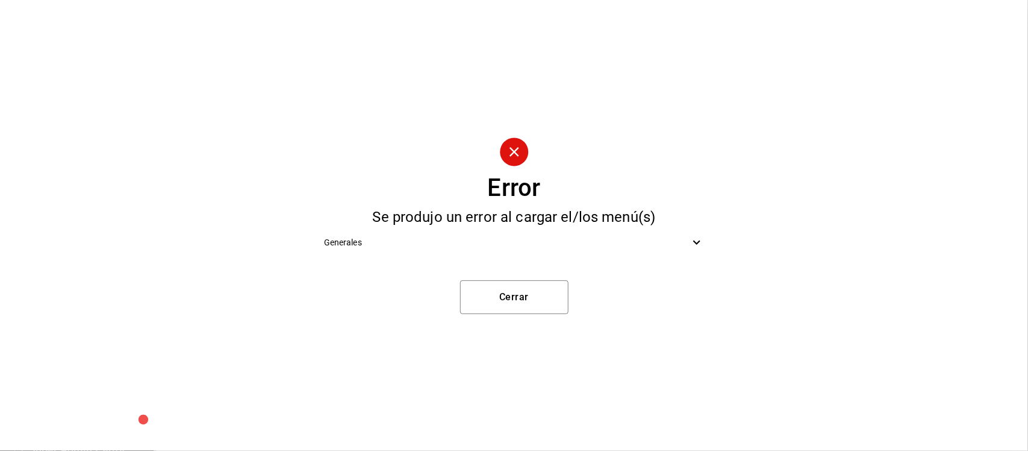
click at [702, 249] on icon at bounding box center [697, 242] width 14 height 14
